Goal: Check status: Check status

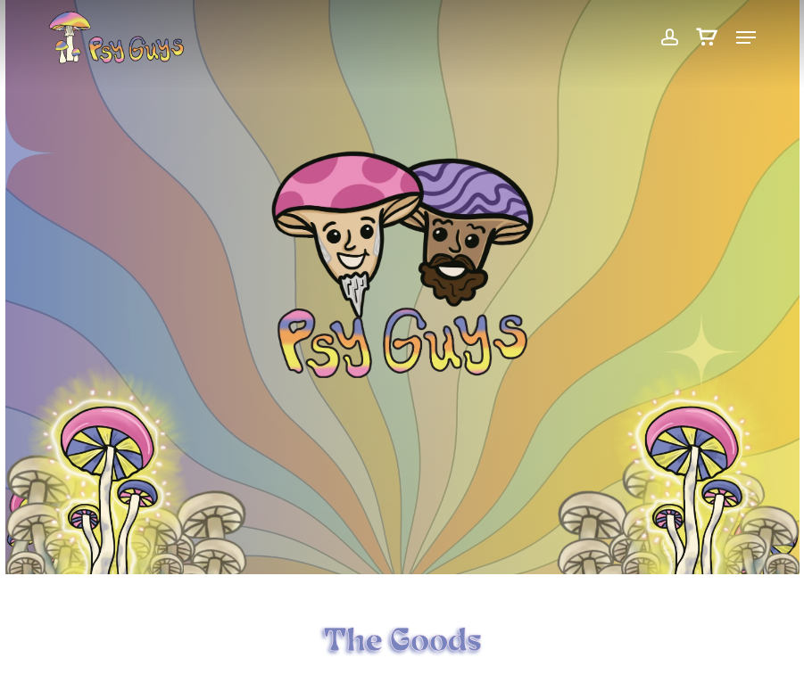
click at [673, 32] on span at bounding box center [668, 37] width 19 height 30
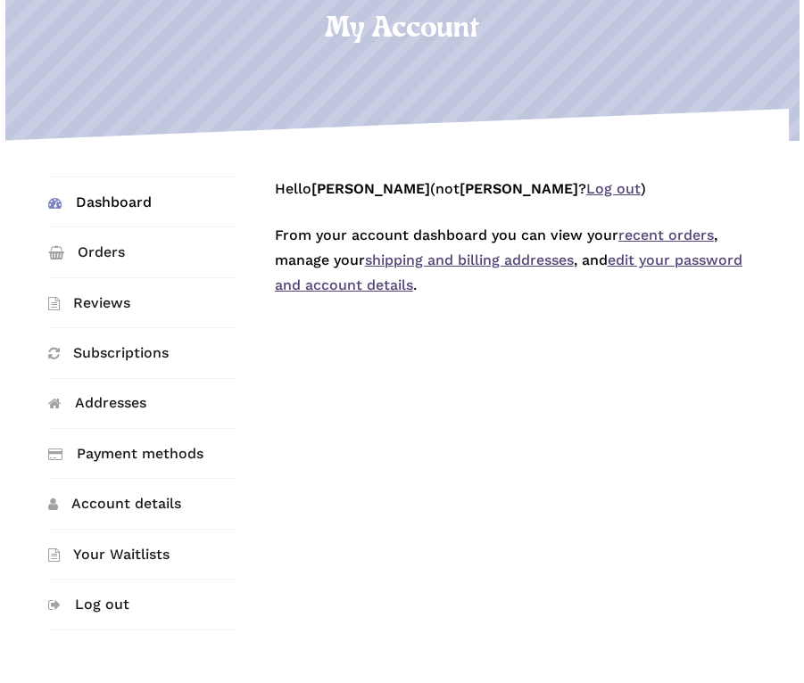
scroll to position [178, 0]
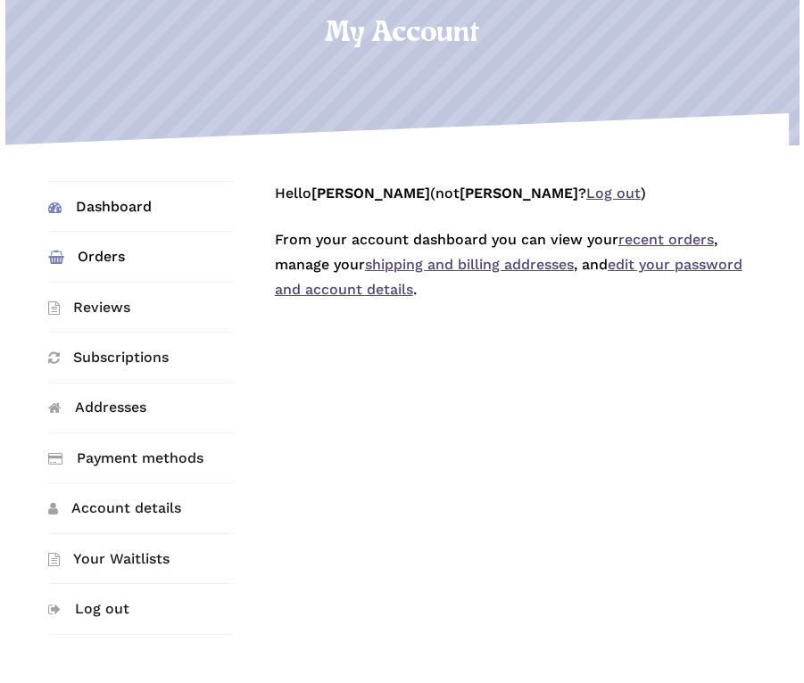
click at [116, 250] on link "Orders" at bounding box center [141, 256] width 186 height 49
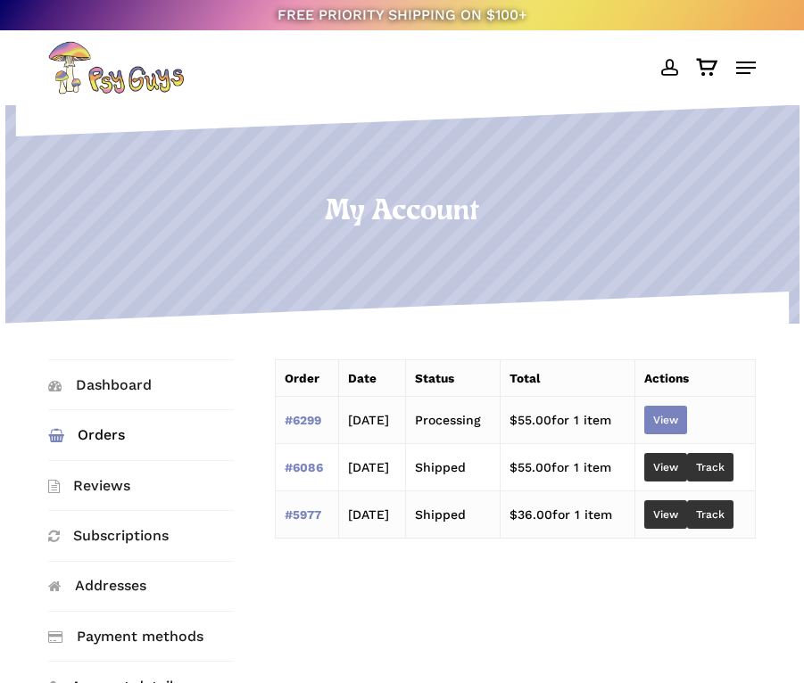
click at [668, 429] on link "View" at bounding box center [665, 420] width 43 height 29
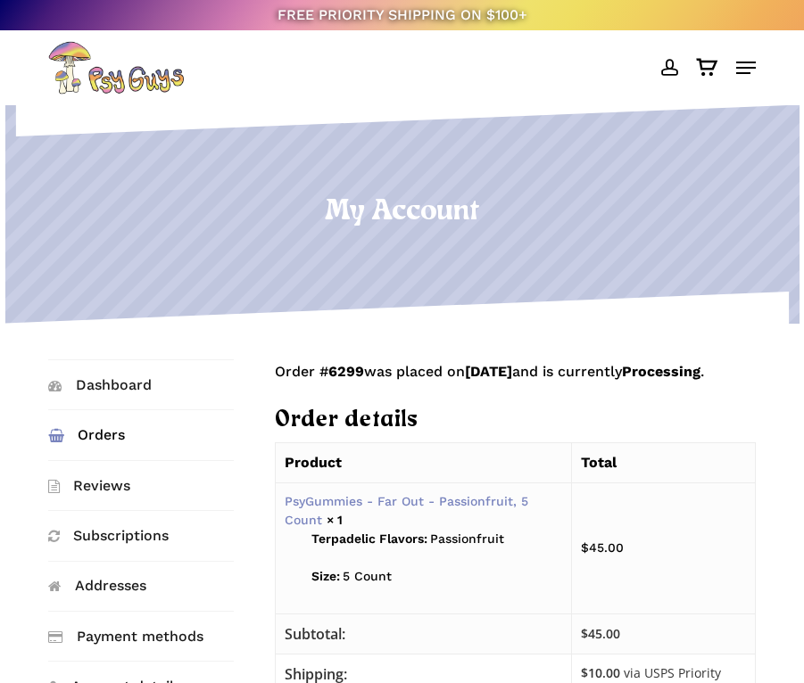
click at [531, 406] on p "Order # 6299 was placed on August 21, 2025 and is currently Processing ." at bounding box center [515, 382] width 481 height 46
